Goal: Task Accomplishment & Management: Complete application form

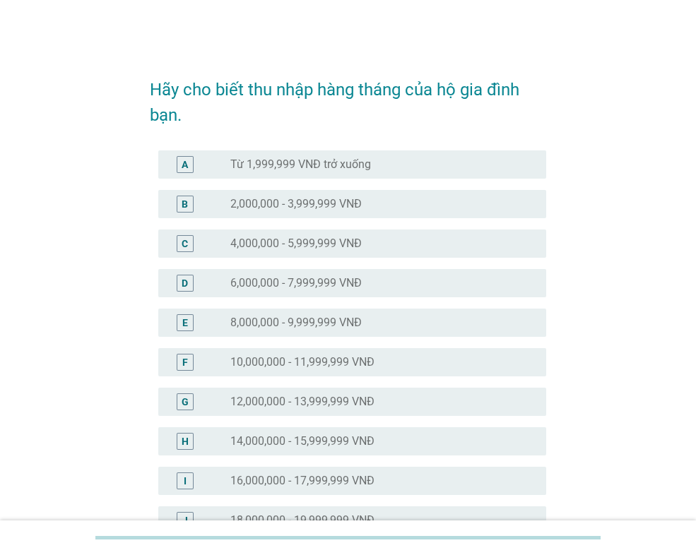
scroll to position [212, 0]
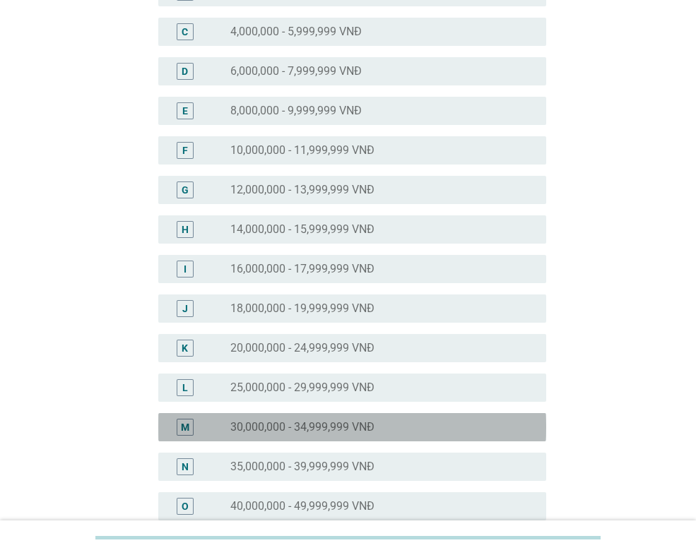
click at [325, 422] on label "30,000,000 - 34,999,999 VNĐ" at bounding box center [302, 427] width 144 height 14
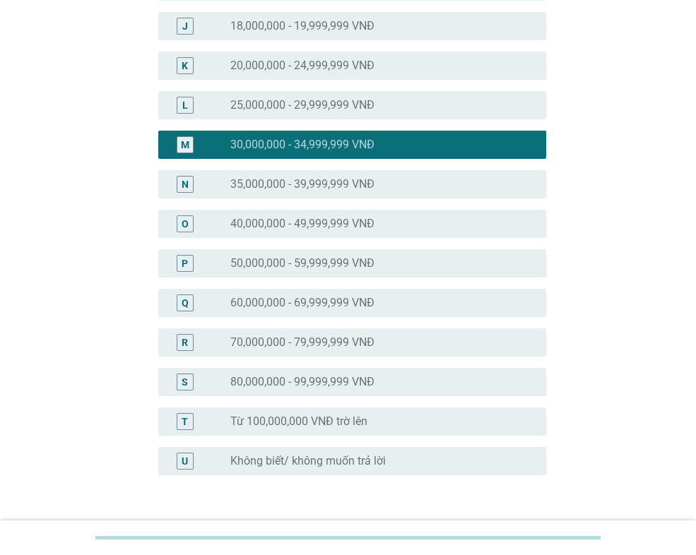
scroll to position [565, 0]
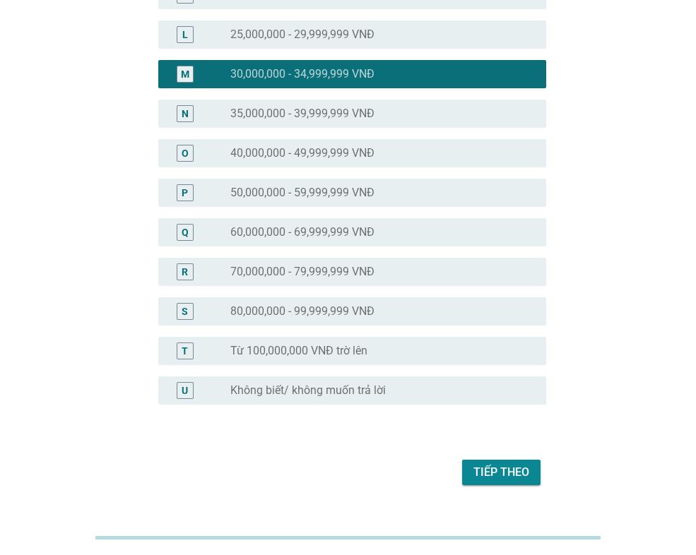
click at [505, 468] on div "Tiếp theo" at bounding box center [501, 472] width 56 height 17
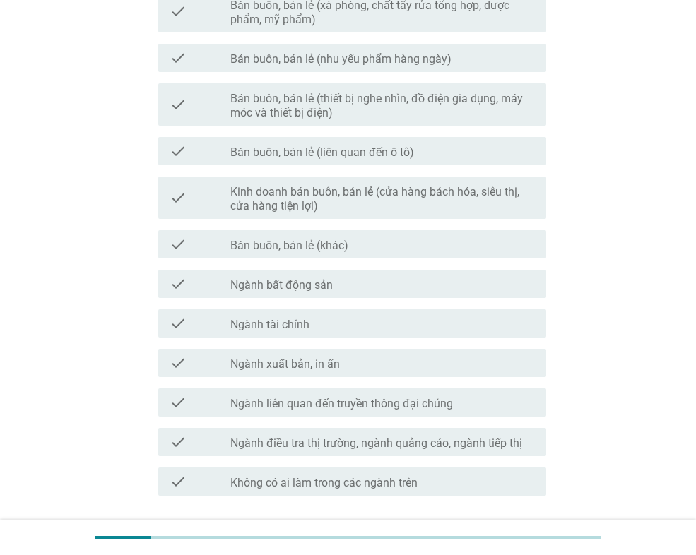
scroll to position [0, 0]
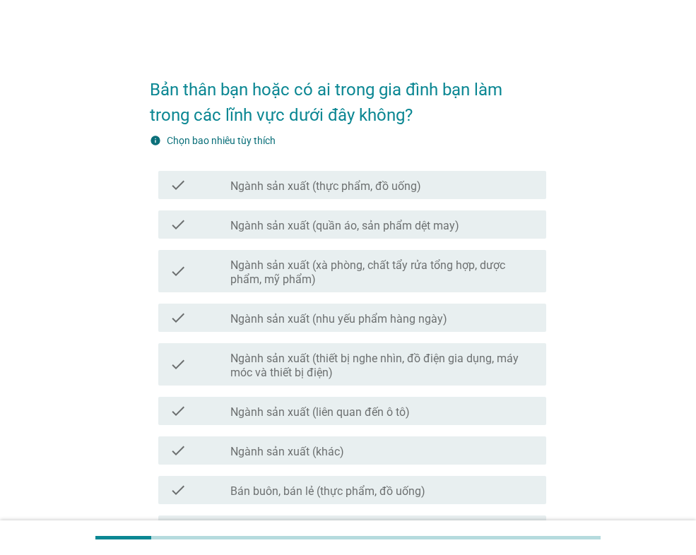
click at [333, 187] on label "Ngành sản xuất (thực phẩm, đồ uống)" at bounding box center [325, 186] width 191 height 14
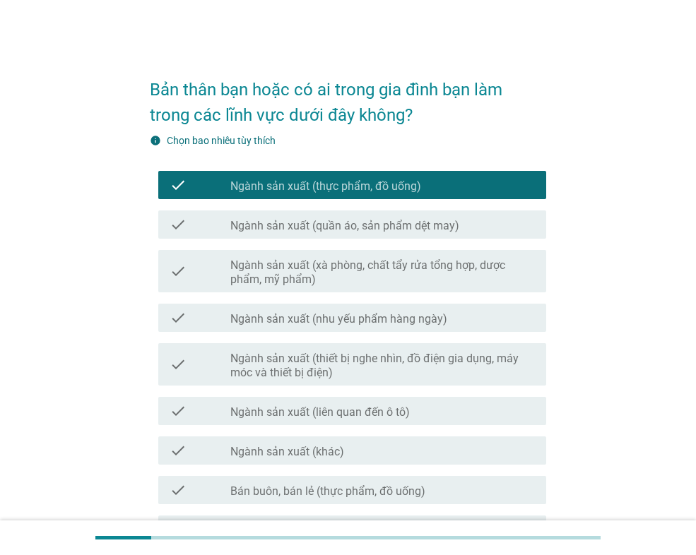
click at [312, 220] on label "Ngành sản xuất (quần áo, sản phẩm dệt may)" at bounding box center [344, 226] width 229 height 14
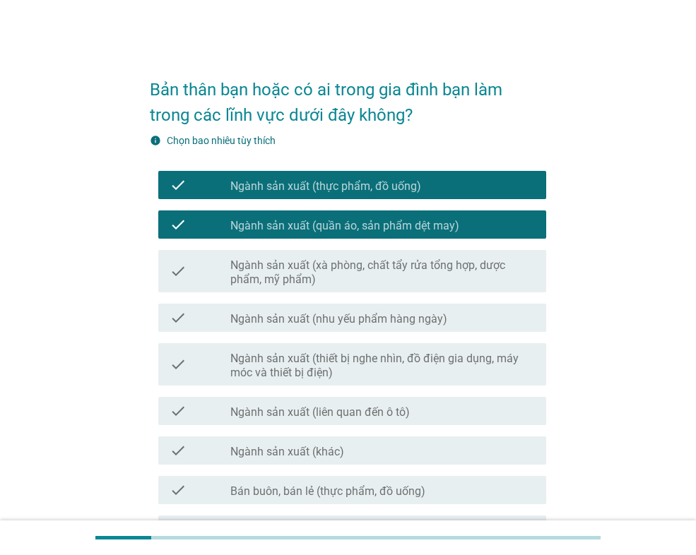
scroll to position [71, 0]
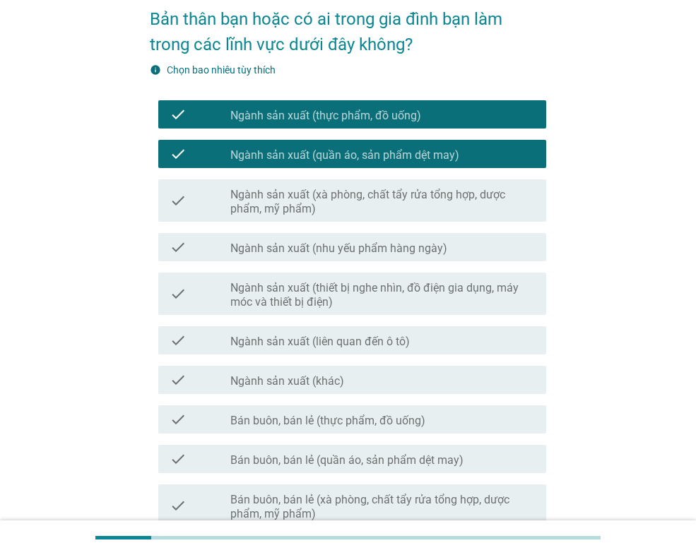
click at [381, 423] on label "Bán buôn, bán lẻ (thực phẩm, đồ uống)" at bounding box center [327, 421] width 195 height 14
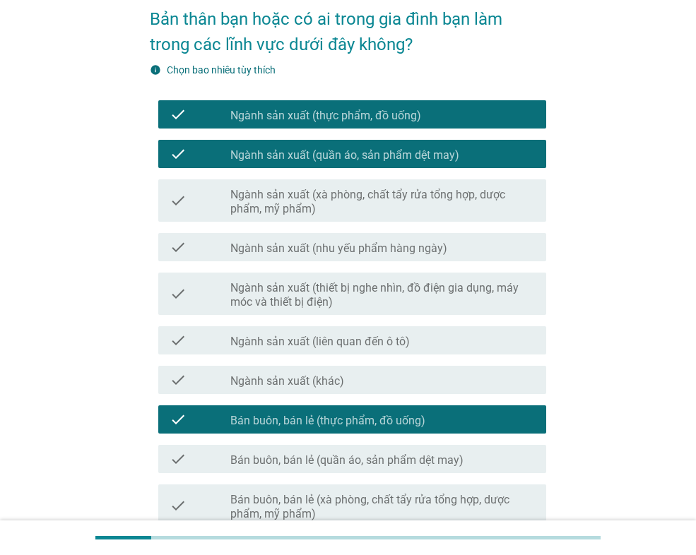
click at [374, 461] on label "Bán buôn, bán lẻ (quần áo, sản phẩm dệt may)" at bounding box center [346, 461] width 233 height 14
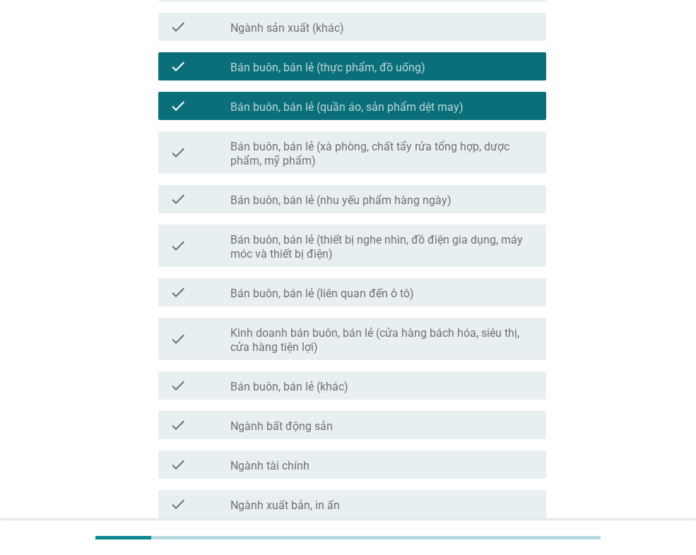
scroll to position [495, 0]
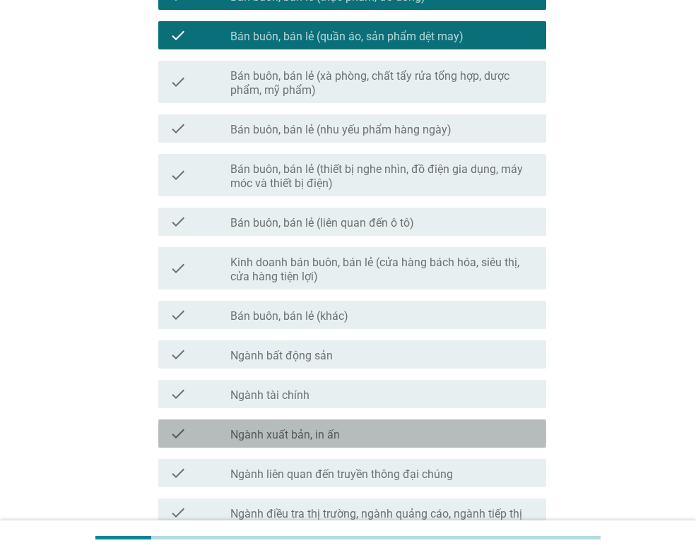
click at [355, 430] on div "check_box_outline_blank Ngành xuất bản, in [GEOGRAPHIC_DATA]" at bounding box center [382, 433] width 305 height 17
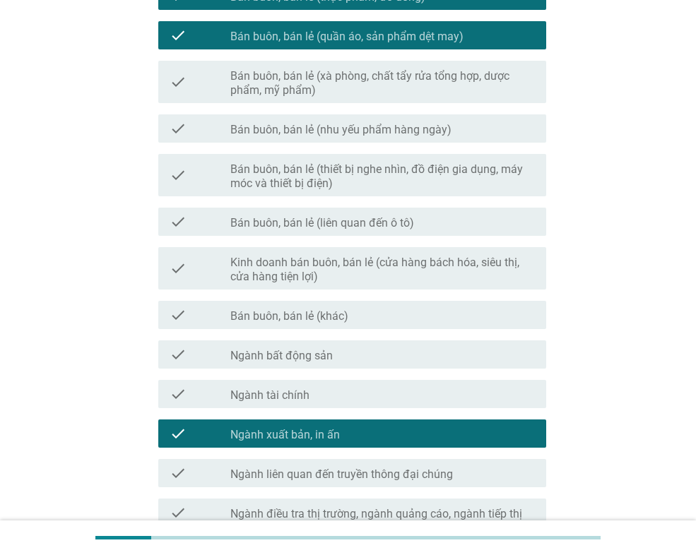
scroll to position [671, 0]
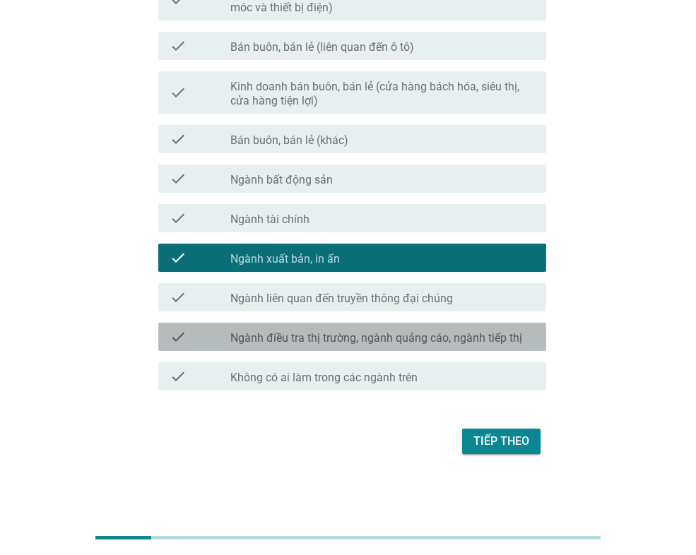
click at [357, 339] on label "Ngành điều tra thị trường, ngành quảng cáo, ngành tiếp thị" at bounding box center [376, 338] width 292 height 14
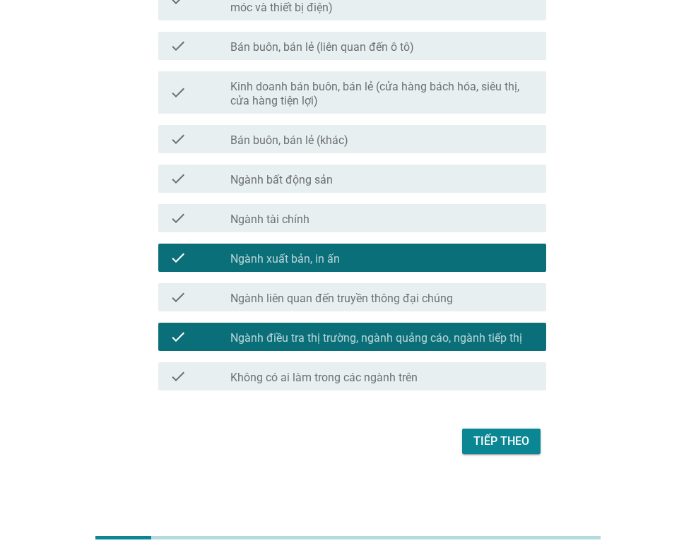
click at [499, 445] on div "Tiếp theo" at bounding box center [501, 441] width 56 height 17
